Goal: Use online tool/utility

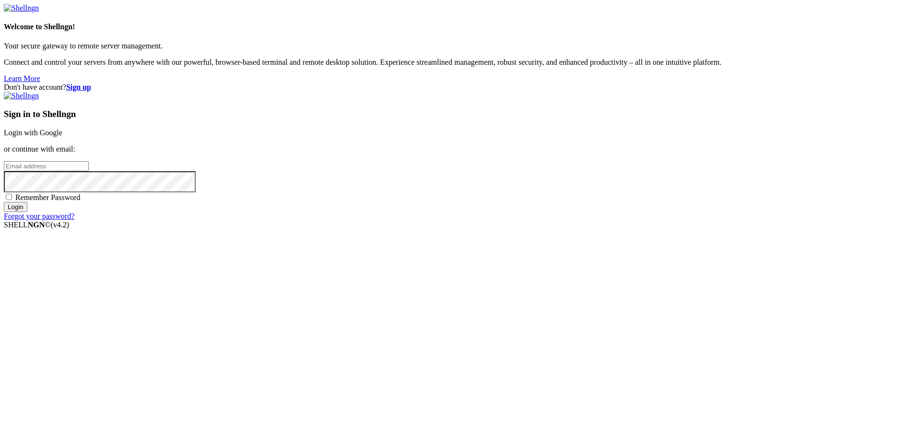
click at [62, 137] on link "Login with Google" at bounding box center [33, 133] width 59 height 8
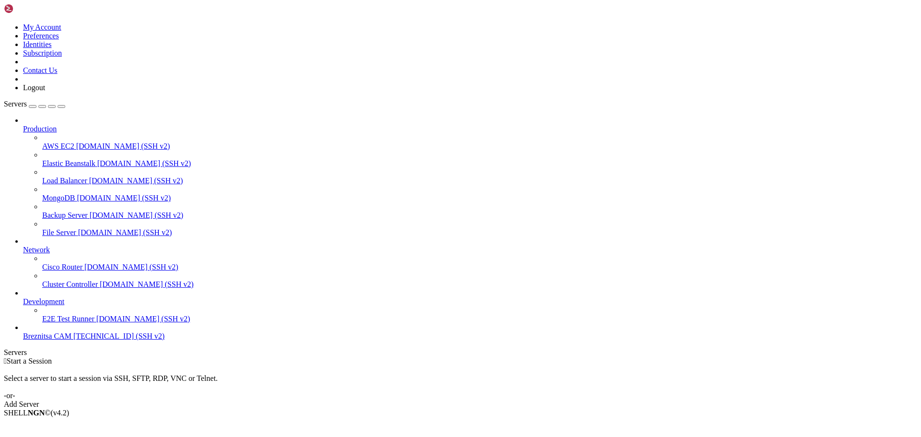
click at [54, 341] on link "Breznitsa CAM [TECHNICAL_ID] (SSH v2)" at bounding box center [470, 336] width 894 height 9
click at [61, 340] on span "Breznitsa CAM" at bounding box center [47, 336] width 48 height 8
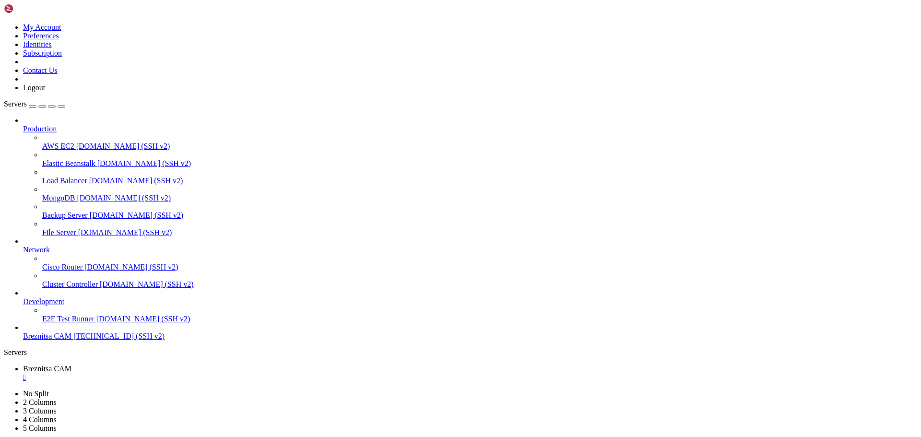
drag, startPoint x: 309, startPoint y: 763, endPoint x: 279, endPoint y: 702, distance: 67.4
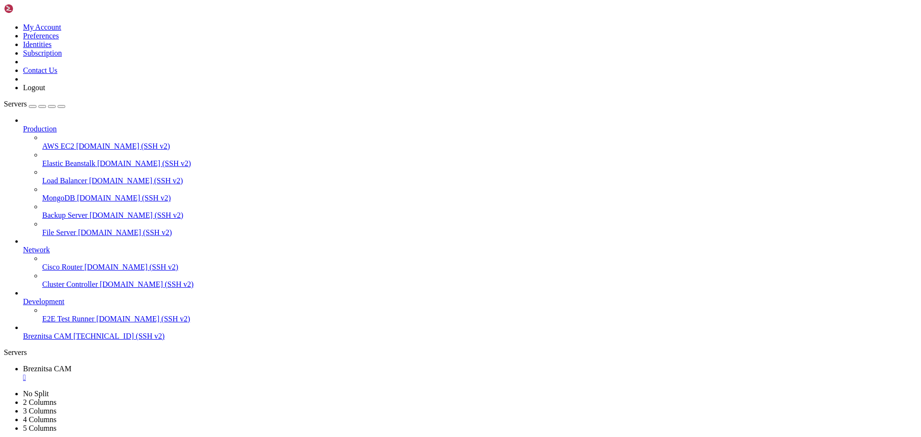
drag, startPoint x: 223, startPoint y: 818, endPoint x: 175, endPoint y: 900, distance: 94.2
